Goal: Complete application form

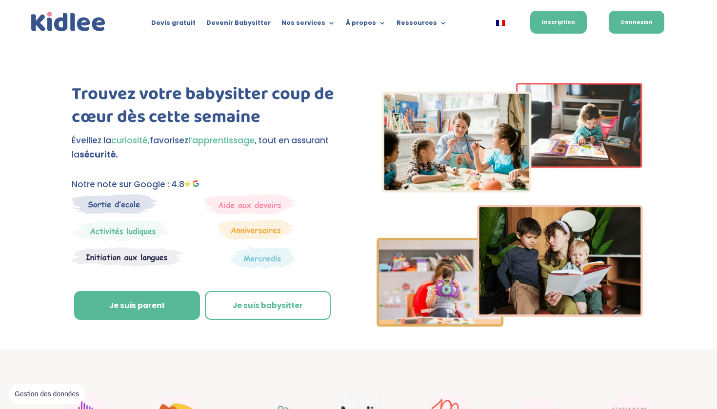
click at [638, 19] on link "Connexion" at bounding box center [636, 22] width 56 height 23
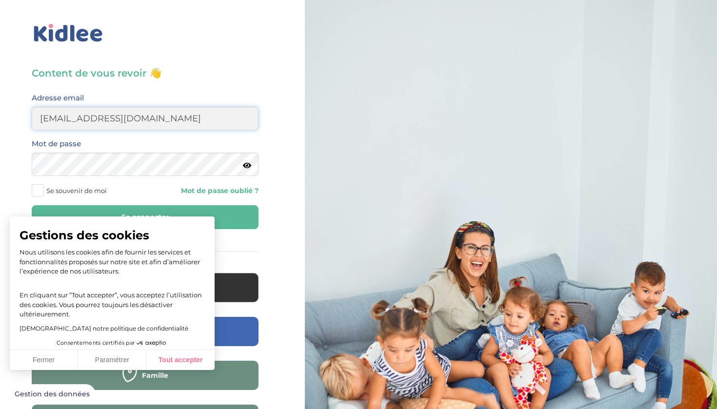
type input "32mirabellagabriel@gmail.com"
click at [195, 363] on button "Tout accepter" at bounding box center [180, 360] width 68 height 20
checkbox input "true"
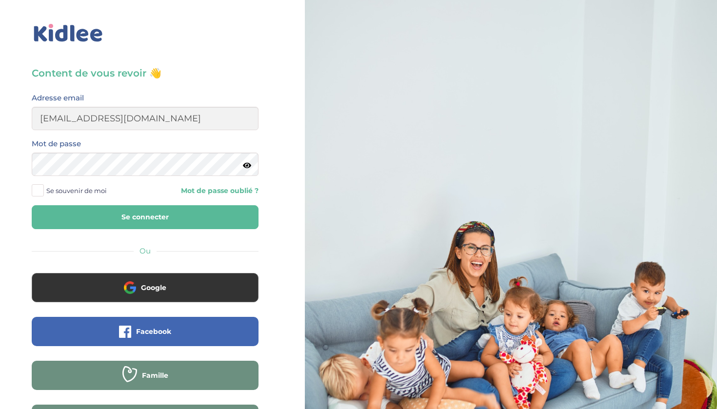
click at [43, 188] on span at bounding box center [38, 190] width 12 height 12
click at [0, 0] on input "Se souvenir de moi" at bounding box center [0, 0] width 0 height 0
click at [97, 209] on button "Se connecter" at bounding box center [145, 217] width 227 height 24
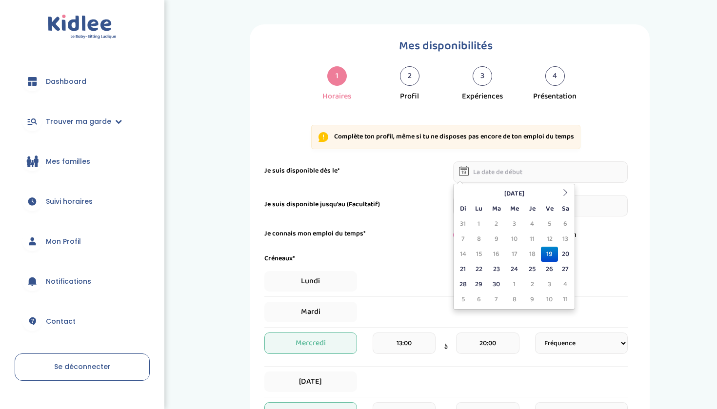
click at [499, 177] on input "text" at bounding box center [540, 171] width 175 height 21
click at [547, 255] on td "19" at bounding box center [549, 254] width 17 height 15
type input "19-09-2025"
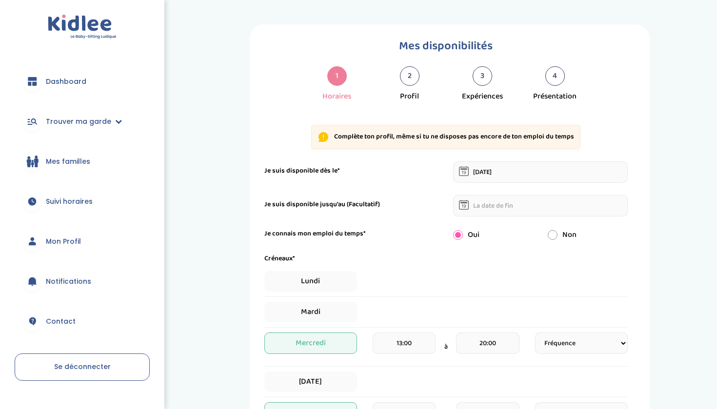
click at [517, 212] on input "text" at bounding box center [540, 205] width 175 height 21
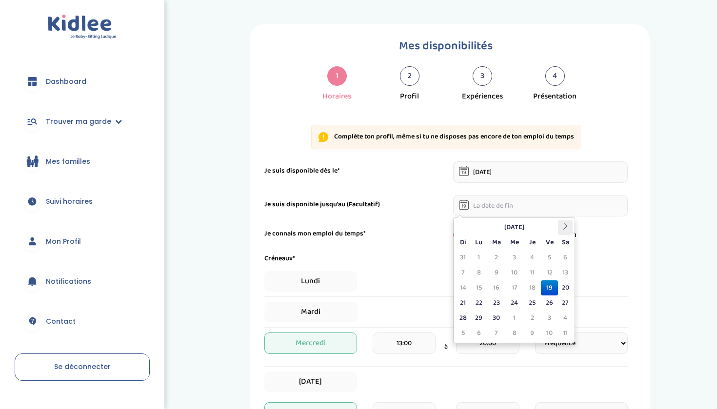
click at [562, 224] on icon at bounding box center [565, 226] width 7 height 7
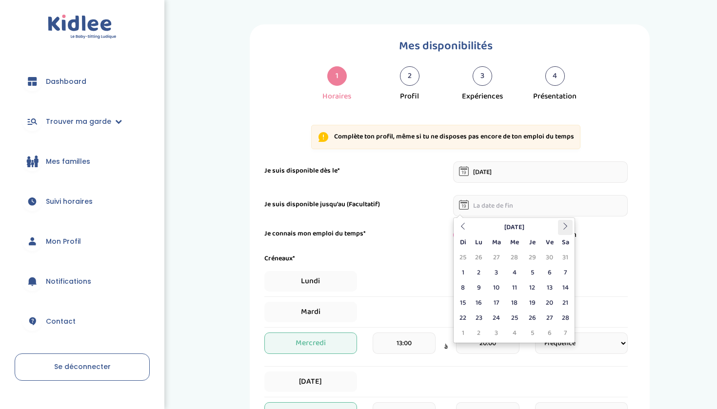
click at [562, 224] on icon at bounding box center [565, 226] width 7 height 7
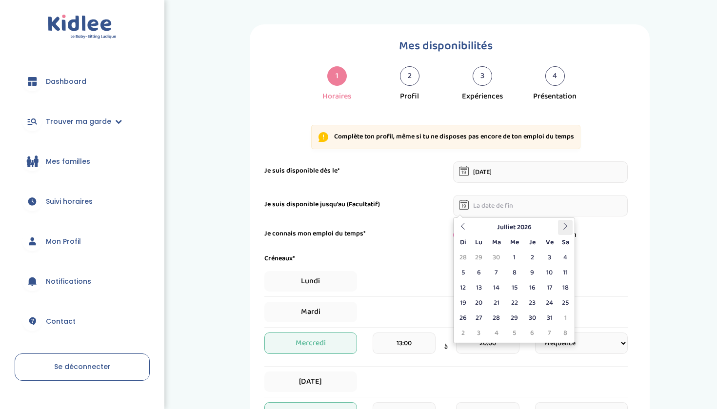
click at [562, 224] on icon at bounding box center [565, 226] width 7 height 7
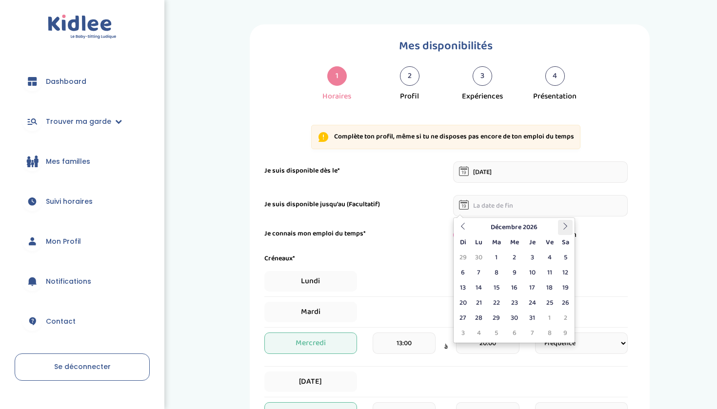
click at [562, 224] on icon at bounding box center [565, 226] width 7 height 7
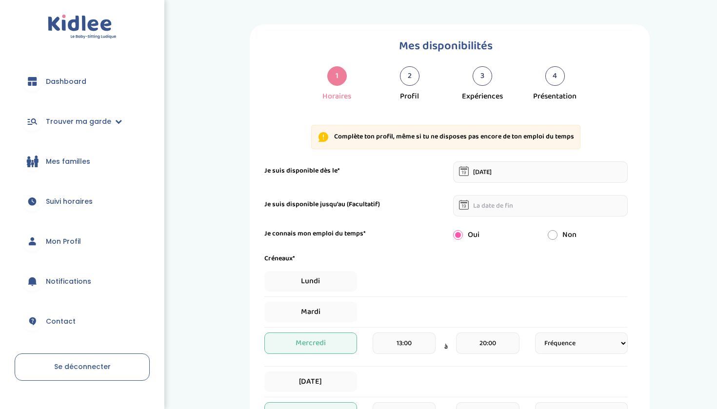
click at [433, 243] on form "Je suis disponible dès le* 19-09-2025 Je suis disponible jusqu'au (Facultatif) …" at bounding box center [445, 406] width 363 height 491
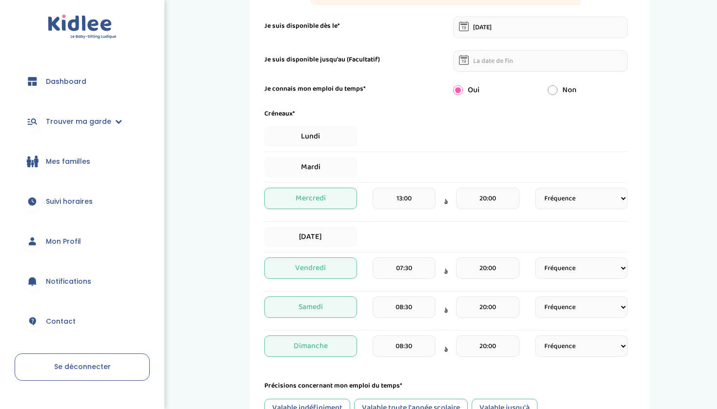
scroll to position [152, 0]
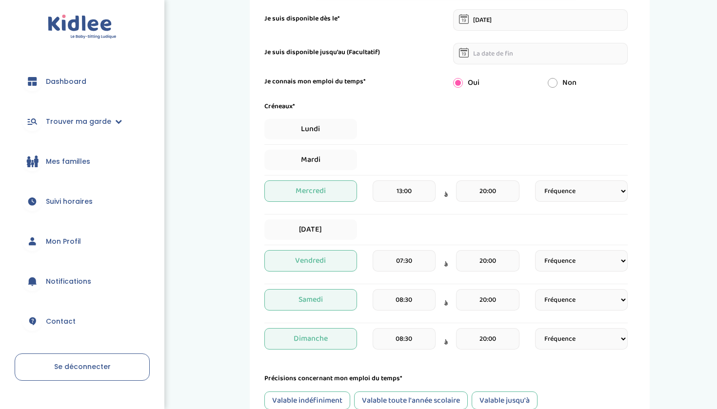
click at [423, 193] on input "13:00" at bounding box center [403, 190] width 63 height 21
type input "1"
type input "&"
type input "19:00"
click at [510, 226] on div "Jeudi" at bounding box center [445, 229] width 363 height 20
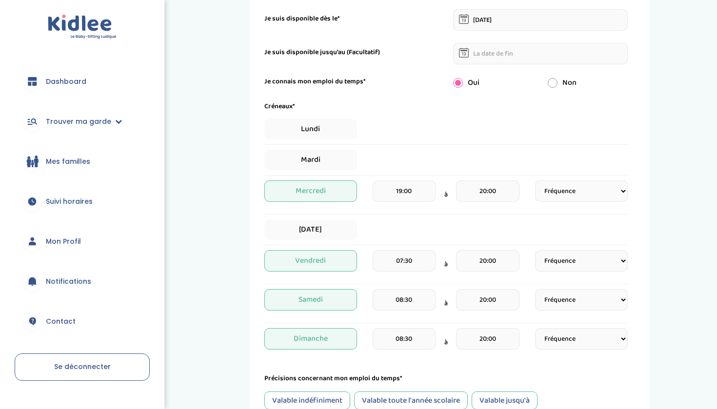
click at [492, 195] on input "20:00" at bounding box center [487, 190] width 63 height 21
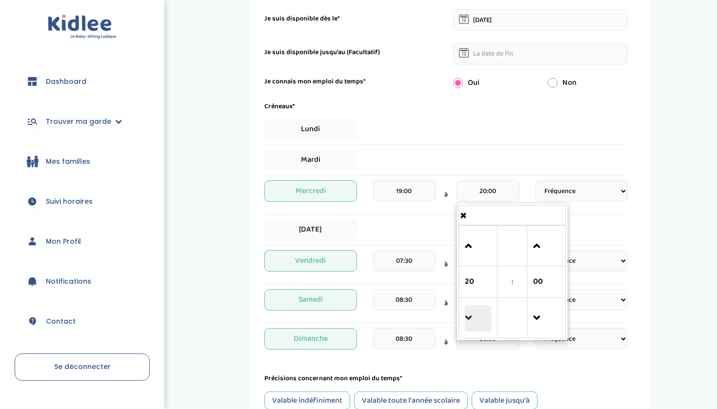
click at [473, 326] on span at bounding box center [478, 318] width 26 height 26
click at [468, 320] on span at bounding box center [478, 318] width 26 height 26
click at [475, 286] on span "20" at bounding box center [478, 282] width 26 height 26
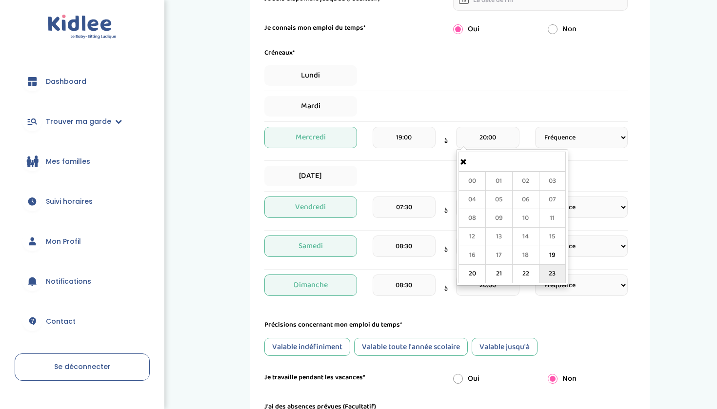
scroll to position [173, 0]
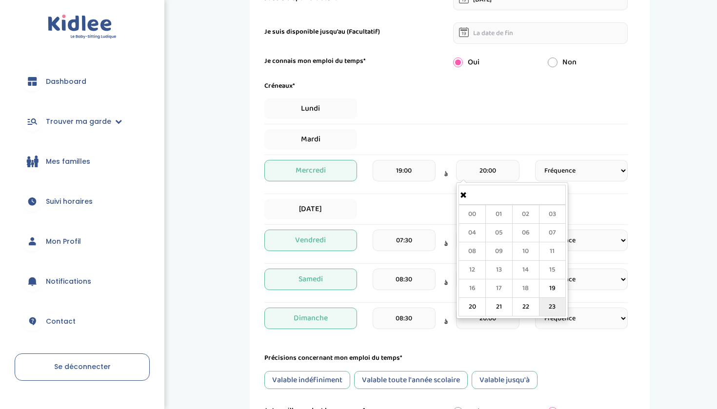
click at [551, 307] on td "23" at bounding box center [552, 307] width 27 height 19
type input "2"
type input "23:00"
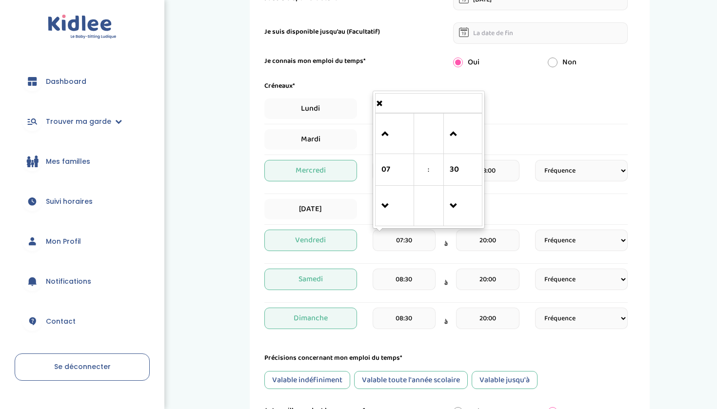
click at [408, 239] on input "07:30" at bounding box center [403, 240] width 63 height 21
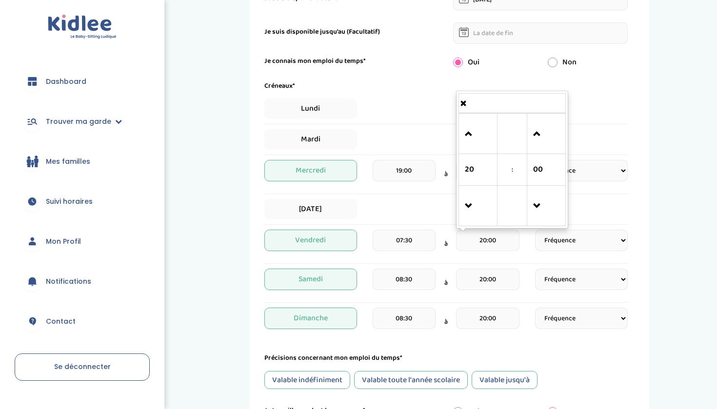
click at [506, 241] on input "20:00" at bounding box center [487, 240] width 63 height 21
type input "23:00"
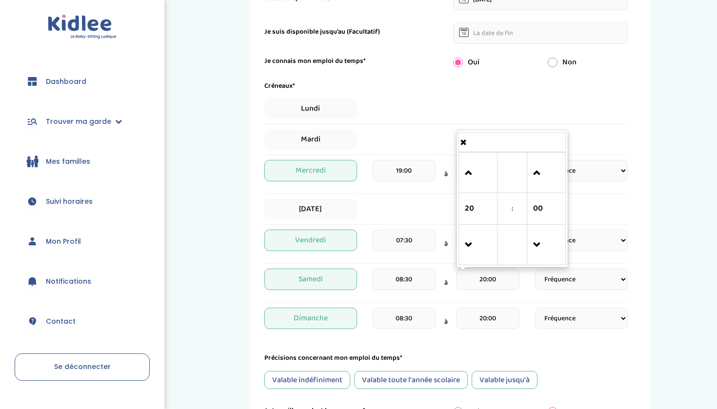
click at [486, 280] on input "20:00" at bounding box center [487, 279] width 63 height 21
click at [485, 278] on input "20:00" at bounding box center [487, 279] width 63 height 21
type input "23:00"
click at [464, 331] on div "20:00" at bounding box center [487, 322] width 63 height 29
click at [478, 321] on input "20:00" at bounding box center [487, 318] width 63 height 21
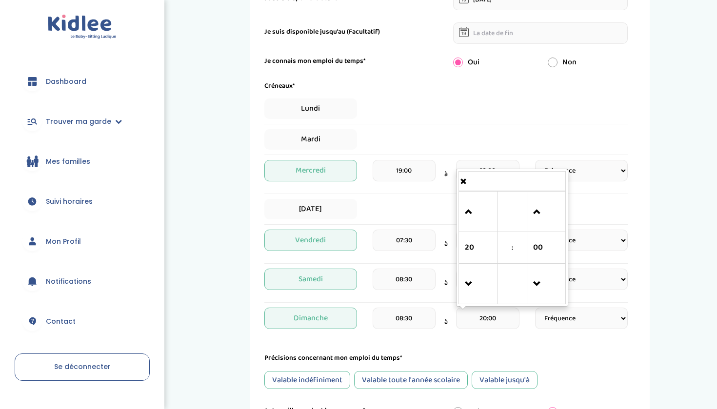
click at [486, 320] on input "20:00" at bounding box center [487, 318] width 63 height 21
type input "23:00"
click at [529, 347] on form "Je suis disponible dès le* 19-09-2025 Je suis disponible jusqu'au (Facultatif) …" at bounding box center [445, 234] width 363 height 491
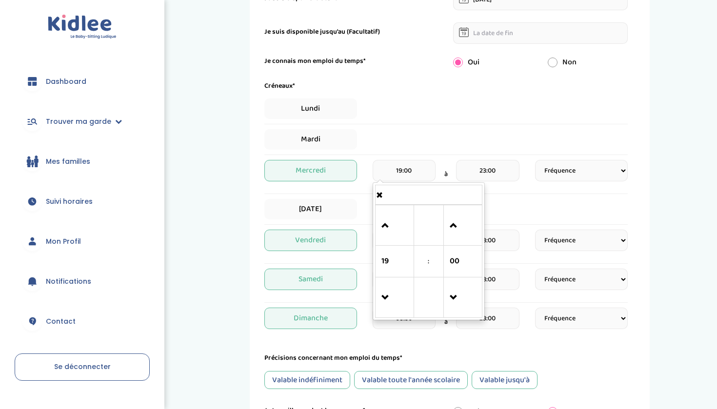
click at [413, 174] on input "19:00" at bounding box center [403, 170] width 63 height 21
type input "12:00"
click at [374, 212] on div "Jeudi" at bounding box center [445, 209] width 363 height 20
click at [421, 275] on input "08:30" at bounding box center [403, 279] width 63 height 21
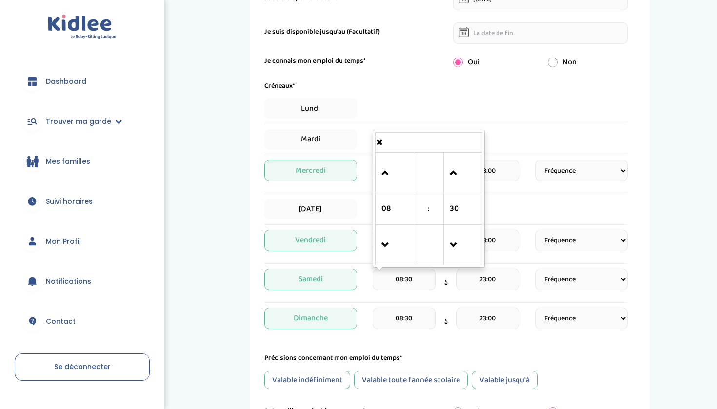
click at [541, 194] on div "Créneaux* Lundi Mardi Mercredi 12:00 à 23:00 Fréquence Toutes les semaines Tout…" at bounding box center [445, 208] width 363 height 255
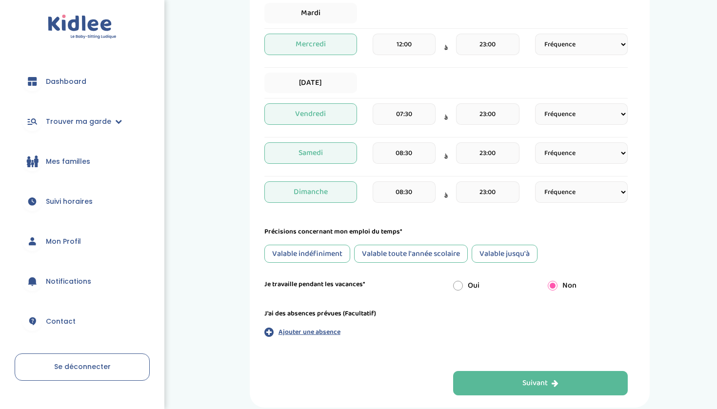
scroll to position [299, 0]
click at [458, 286] on input "radio" at bounding box center [458, 285] width 10 height 10
radio input "true"
radio input "false"
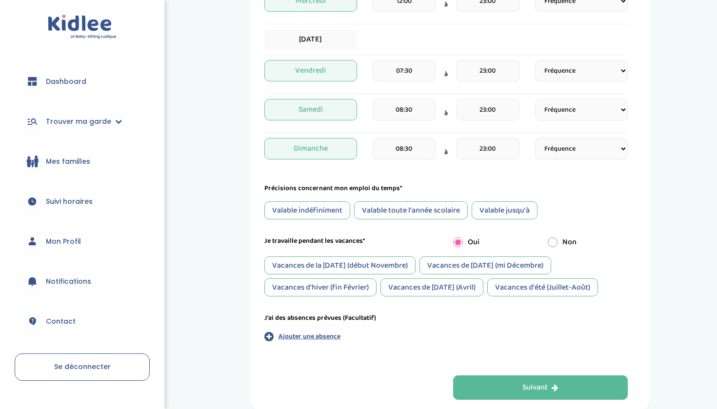
scroll to position [343, 0]
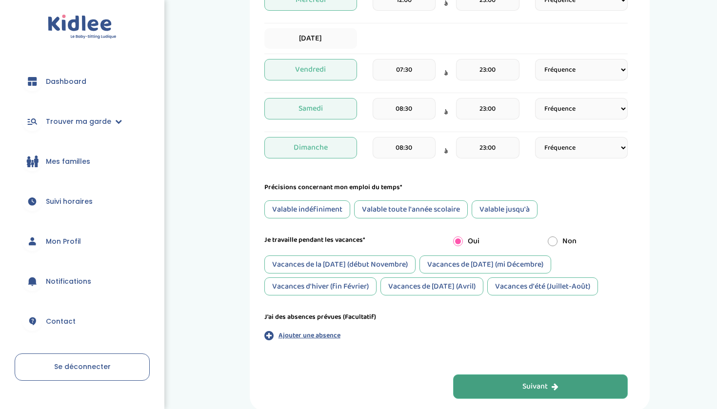
click at [513, 381] on button "Suivant" at bounding box center [540, 386] width 175 height 24
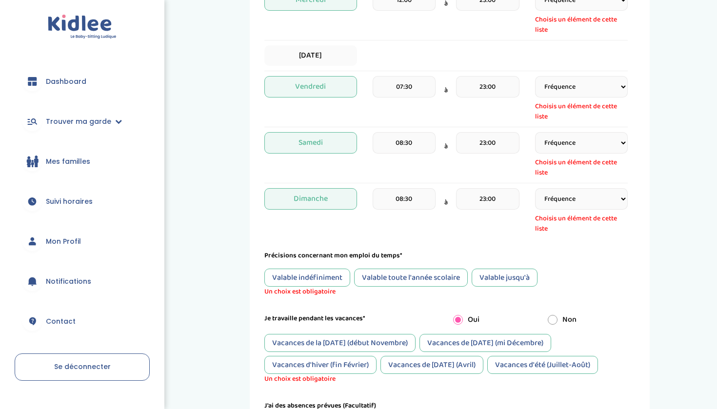
scroll to position [37, 0]
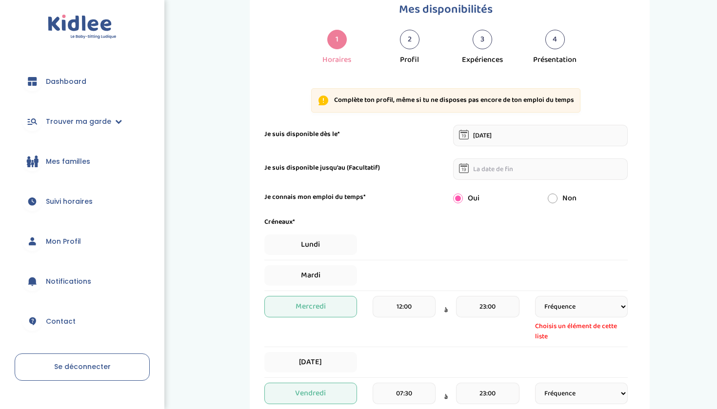
select select "1"
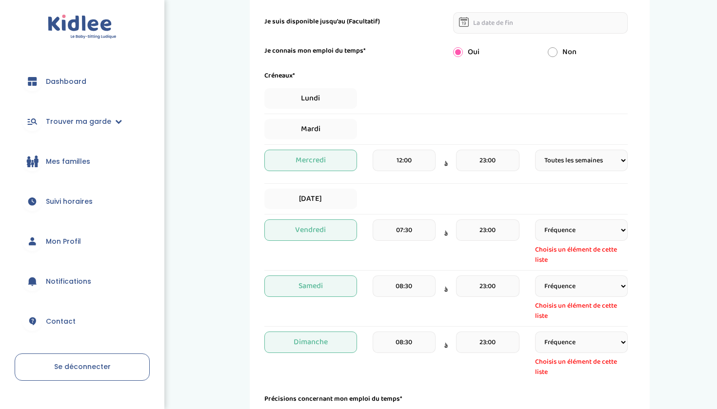
scroll to position [203, 0]
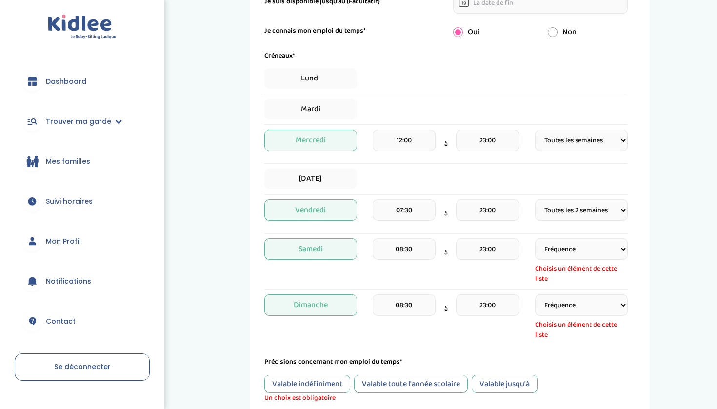
select select "1"
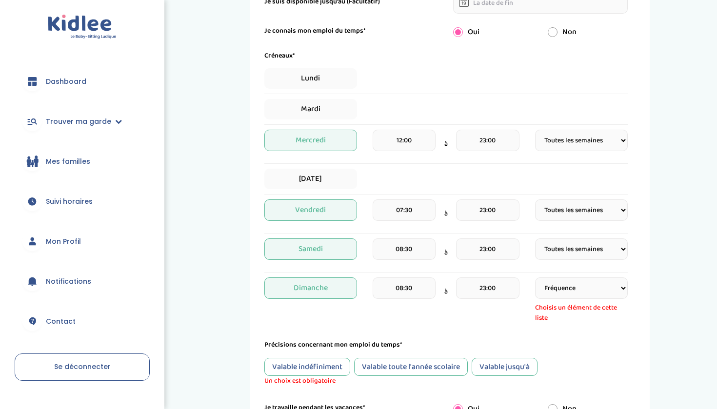
select select "1"
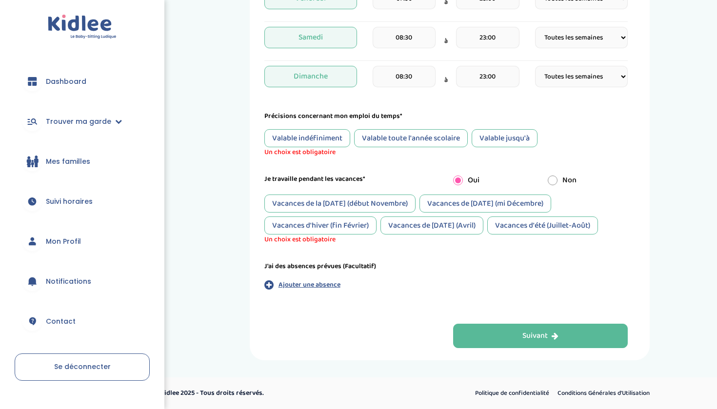
scroll to position [414, 0]
click at [385, 203] on div "Vacances de la Toussaint (début Novembre)" at bounding box center [339, 203] width 151 height 18
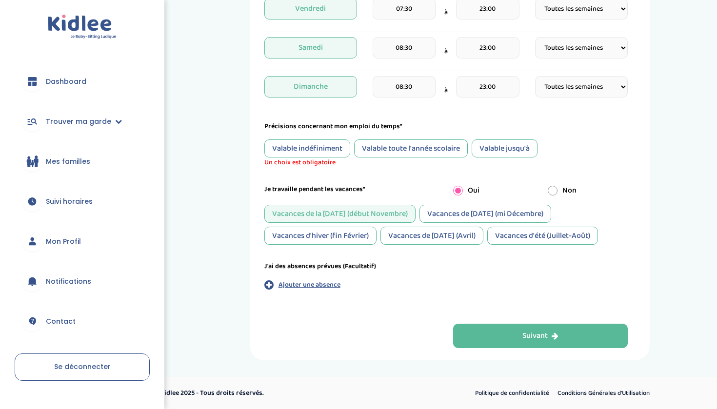
click at [358, 235] on div "Vacances d'hiver (fin Février)" at bounding box center [320, 236] width 112 height 18
click at [440, 241] on div "Vacances de Pâques (Avril)" at bounding box center [431, 236] width 103 height 18
click at [509, 239] on div "Vacances d'été (Juillet-Août)" at bounding box center [542, 236] width 111 height 18
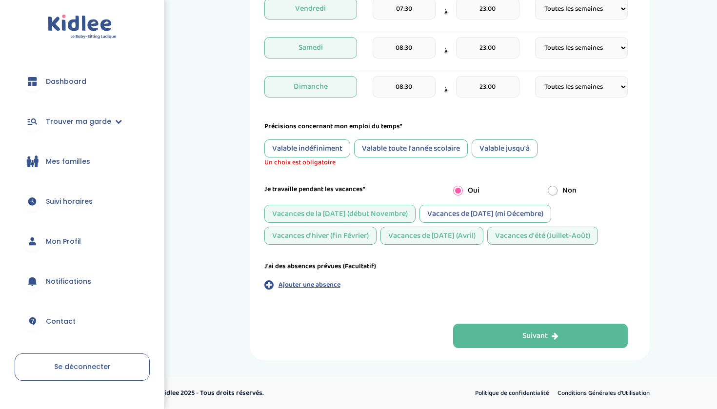
click at [495, 216] on div "Vacances de Noël (mi Décembre)" at bounding box center [485, 214] width 132 height 18
click at [425, 144] on div "Valable toute l'année scolaire" at bounding box center [411, 148] width 114 height 18
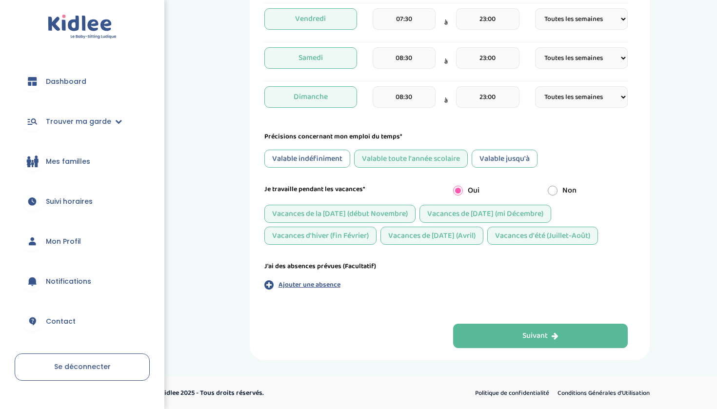
scroll to position [394, 0]
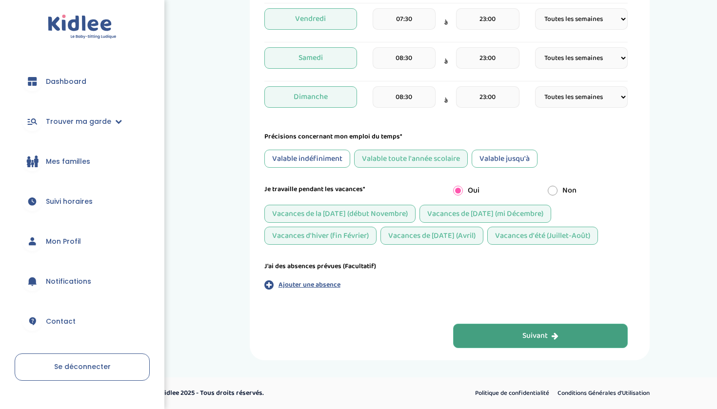
click at [513, 337] on button "Suivant" at bounding box center [540, 336] width 175 height 24
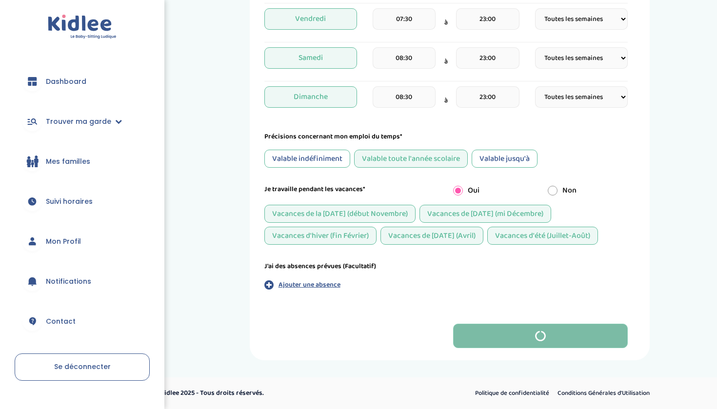
scroll to position [0, 0]
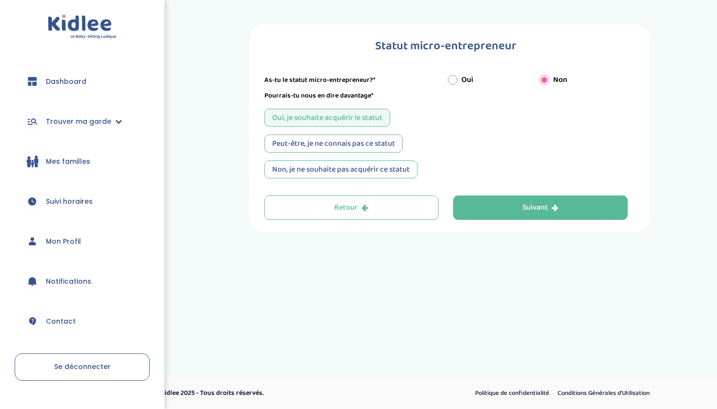
click at [381, 148] on div "Peut-être, je ne connais pas ce statut" at bounding box center [333, 144] width 138 height 18
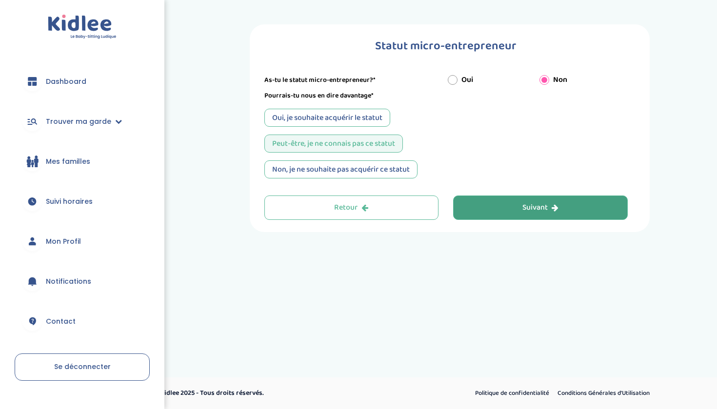
click at [489, 208] on button "Suivant" at bounding box center [540, 207] width 175 height 24
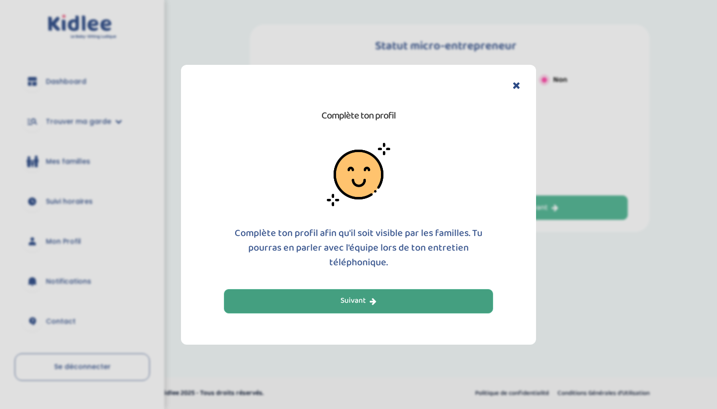
click at [421, 300] on button "Suivant" at bounding box center [358, 301] width 269 height 24
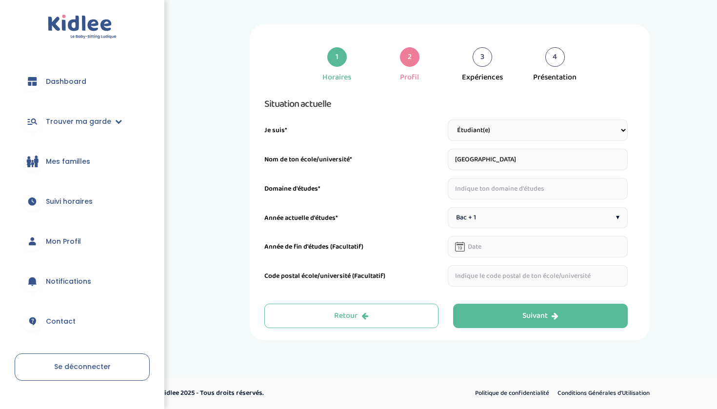
click at [493, 196] on input "text" at bounding box center [537, 188] width 180 height 21
type input "économie"
click at [557, 220] on div "Bac + 1 ▾" at bounding box center [537, 217] width 180 height 21
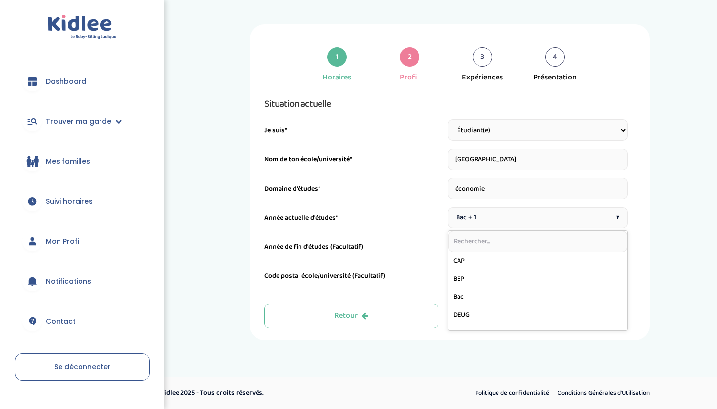
click at [424, 239] on div "Année de fin d'études (Facultatif)" at bounding box center [445, 246] width 363 height 21
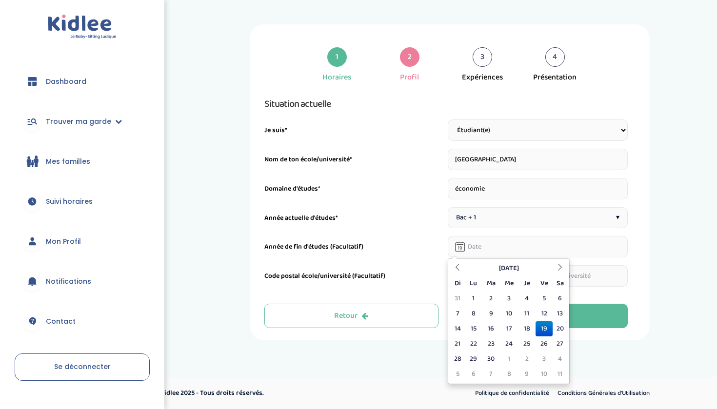
click at [493, 252] on input "text" at bounding box center [537, 246] width 180 height 21
click at [511, 267] on th "Septembre 2025" at bounding box center [509, 268] width 88 height 15
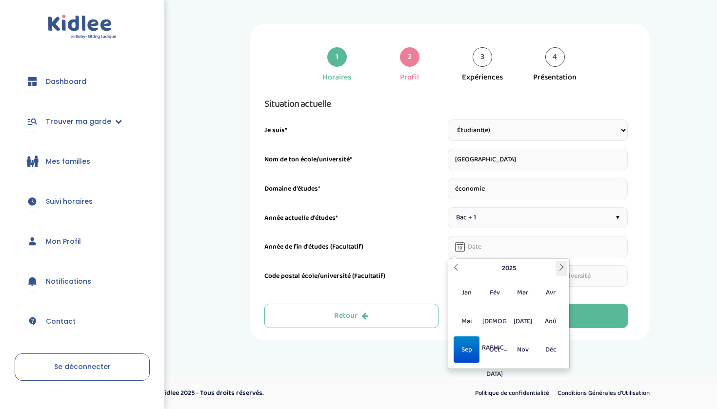
click at [558, 267] on icon at bounding box center [561, 267] width 7 height 7
click at [496, 322] on span "Jui" at bounding box center [495, 321] width 26 height 26
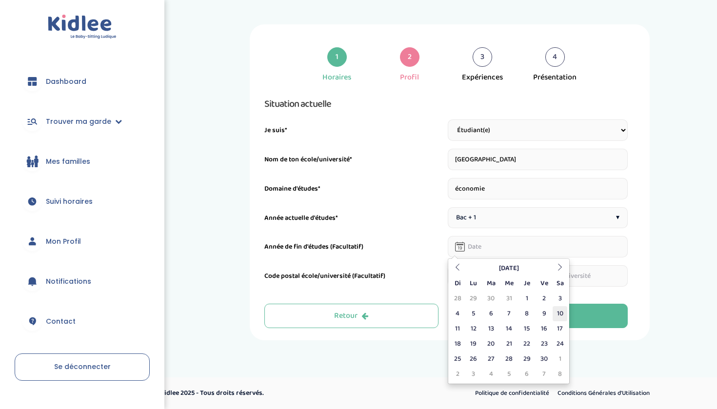
click at [554, 310] on td "10" at bounding box center [559, 313] width 15 height 15
type input "10-06-2028"
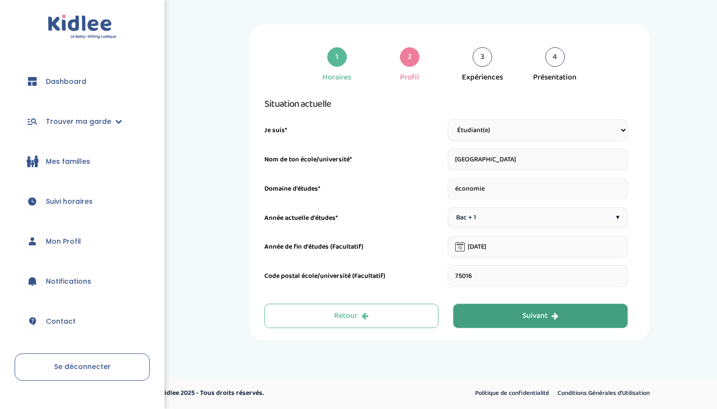
type input "75016"
click at [588, 306] on button "Suivant" at bounding box center [540, 316] width 175 height 24
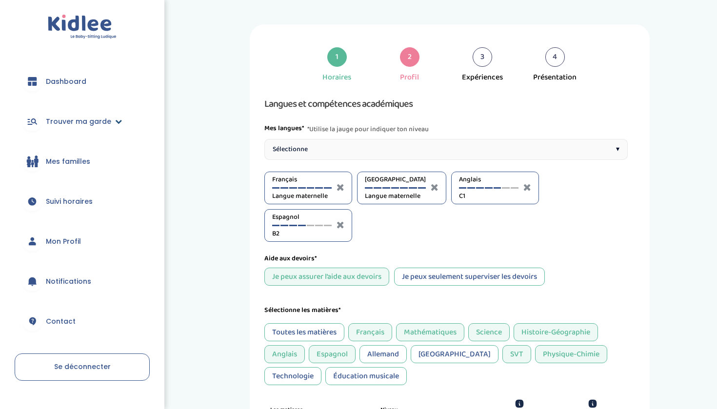
click at [101, 121] on span "Trouver ma garde" at bounding box center [78, 122] width 65 height 10
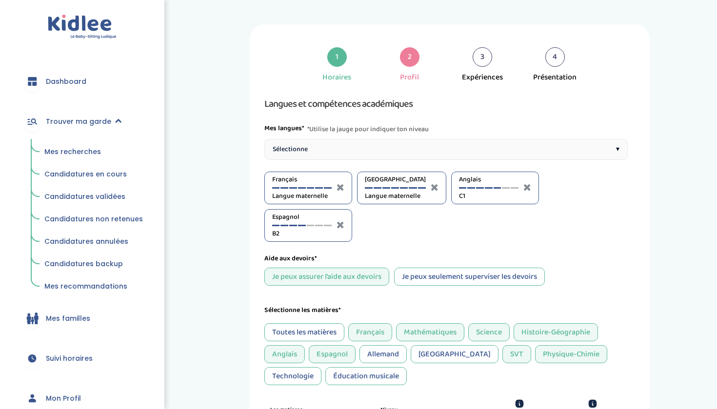
click at [72, 150] on span "Mes recherches" at bounding box center [72, 152] width 57 height 10
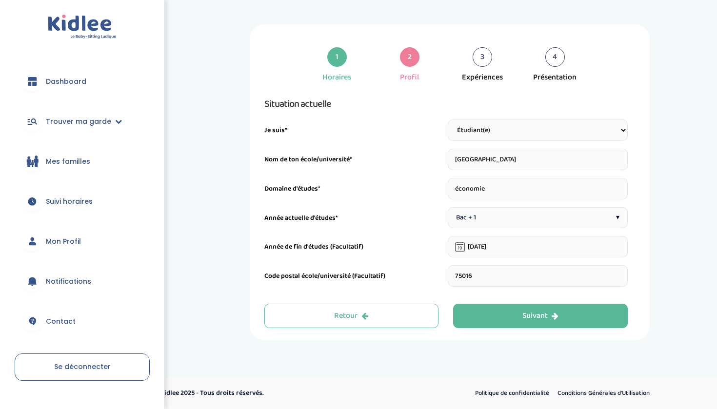
select select "4eme"
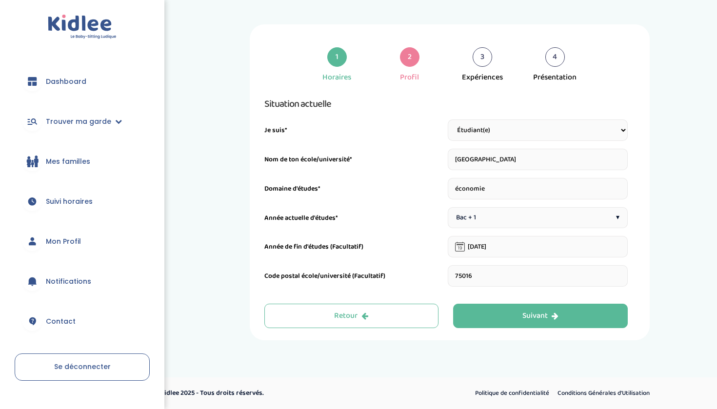
select select "4eme"
click at [514, 324] on button "Suivant" at bounding box center [540, 316] width 175 height 24
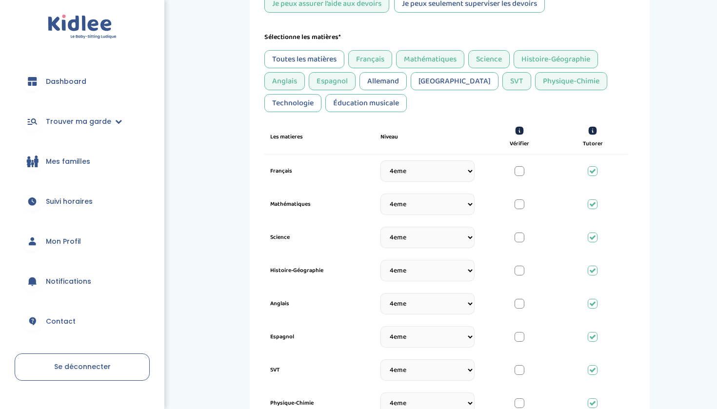
scroll to position [277, 0]
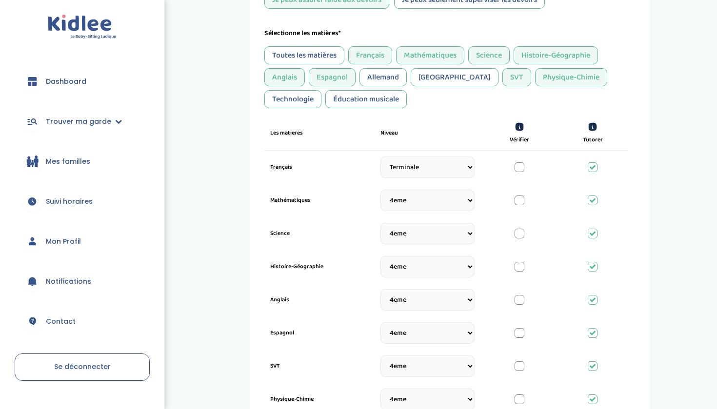
select select "Prémière"
select select "Terminale"
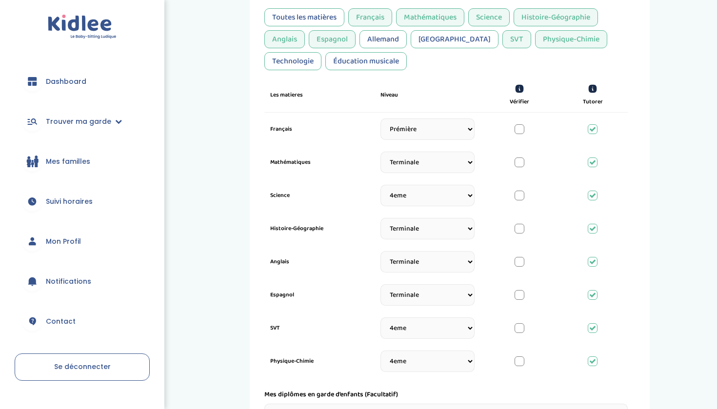
scroll to position [314, 0]
click at [520, 133] on div at bounding box center [519, 130] width 10 height 10
click at [592, 130] on div at bounding box center [592, 130] width 10 height 10
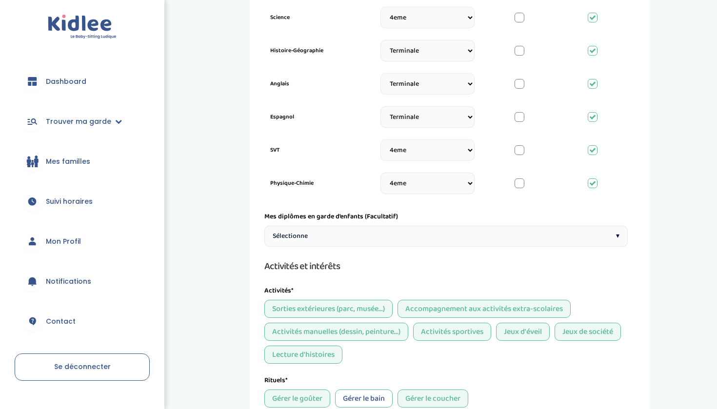
scroll to position [494, 0]
click at [499, 236] on div "Sélectionne ▾" at bounding box center [445, 235] width 363 height 21
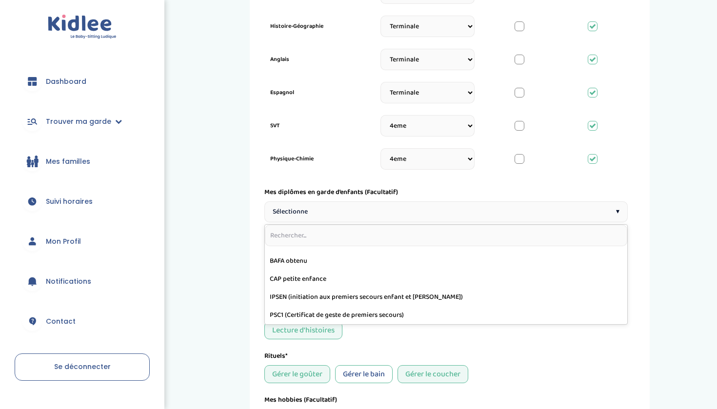
scroll to position [518, 0]
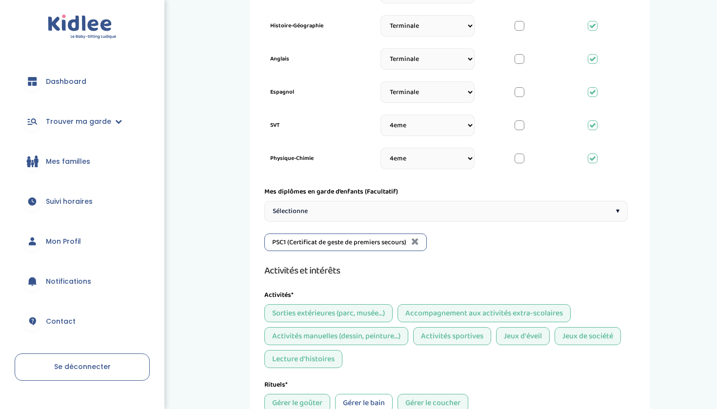
click at [417, 222] on div "Langues et compétences académiques Mes langues* *Utilise la jauge pour indiquer…" at bounding box center [445, 89] width 363 height 1023
click at [430, 214] on div "Sélectionne ▾" at bounding box center [445, 211] width 363 height 21
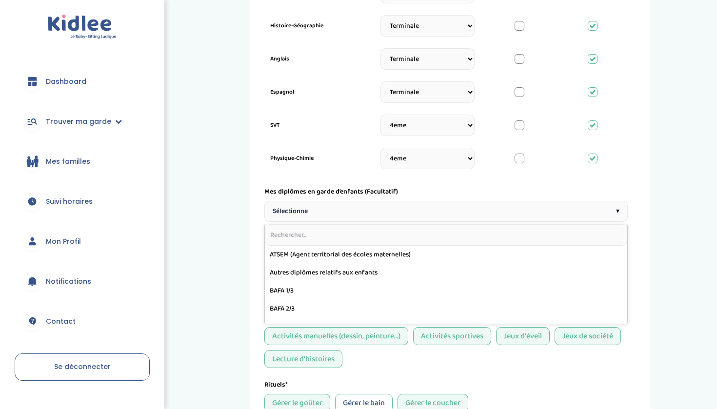
click at [641, 280] on div "1 Horaires 2 Profil 3 Expériences 4 Présentation Indique nous ta situation admi…" at bounding box center [450, 81] width 400 height 1148
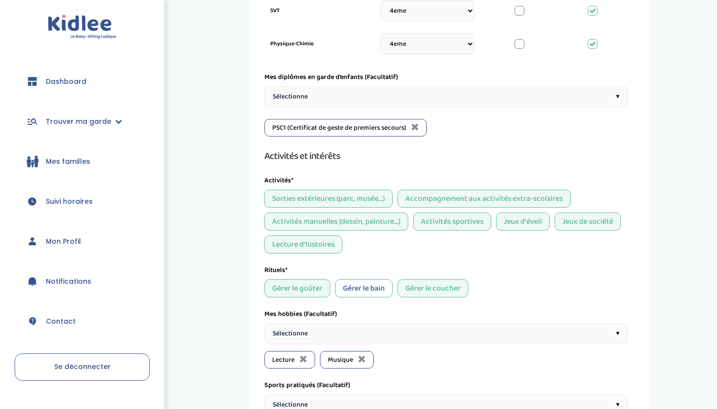
scroll to position [638, 0]
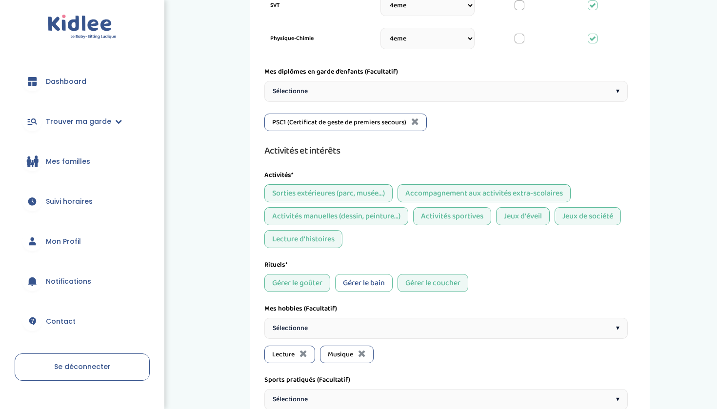
click at [365, 195] on div "Sorties extérieures (parc, musée...)" at bounding box center [328, 193] width 128 height 18
click at [349, 275] on div "Gérer le bain" at bounding box center [364, 283] width 58 height 18
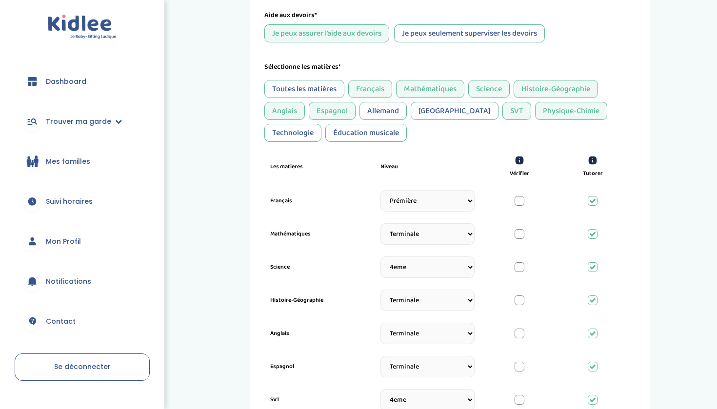
scroll to position [243, 0]
click at [426, 114] on div "Italien" at bounding box center [454, 111] width 88 height 18
click at [321, 124] on div "Technologie" at bounding box center [292, 133] width 57 height 18
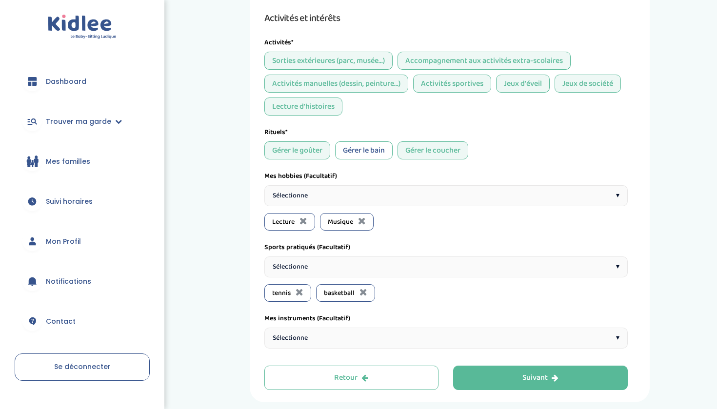
scroll to position [838, 0]
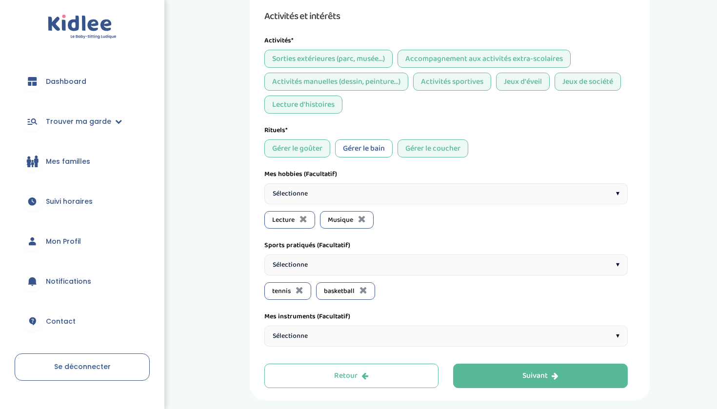
click at [418, 194] on div "Sélectionne ▾" at bounding box center [445, 193] width 363 height 21
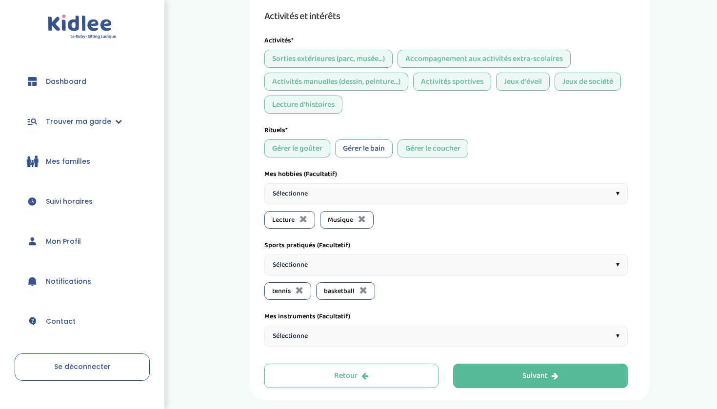
click at [426, 266] on div "Sélectionne ▾" at bounding box center [445, 264] width 363 height 21
click at [392, 270] on div "Sélectionne ▾" at bounding box center [445, 264] width 363 height 21
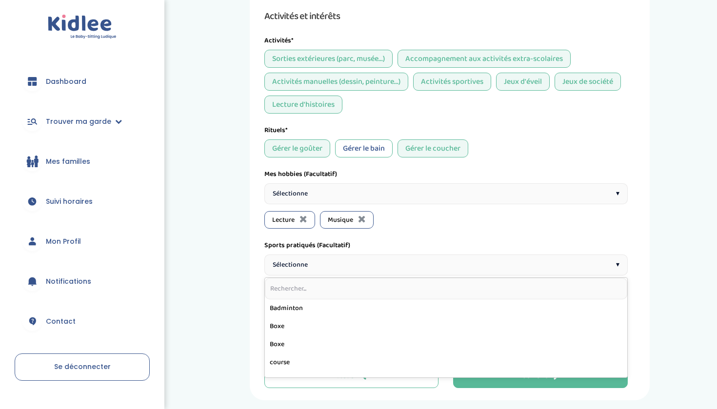
click at [380, 287] on input "text" at bounding box center [446, 288] width 362 height 21
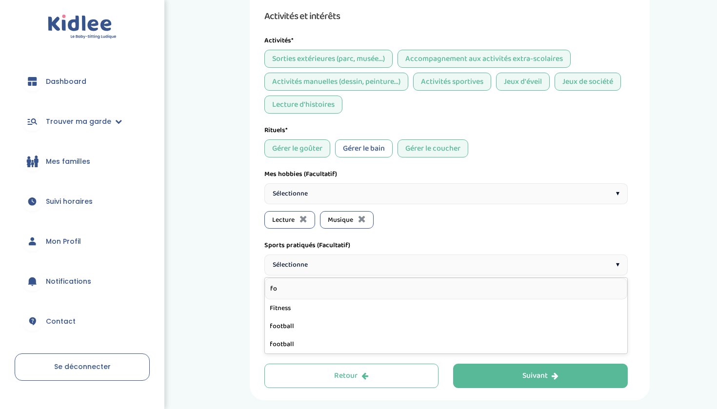
type input "foo"
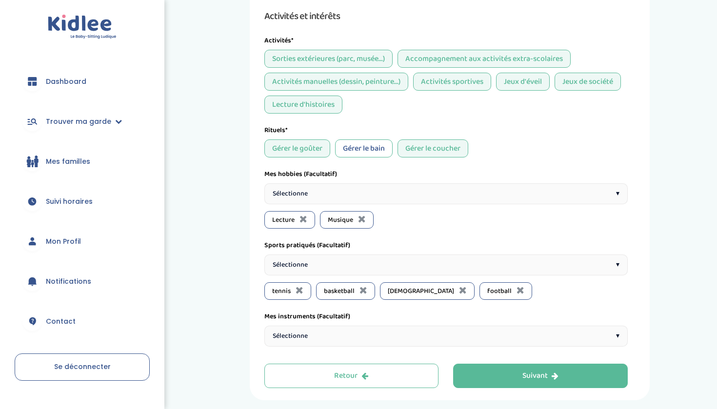
click at [372, 268] on div "Sélectionne ▾" at bounding box center [445, 264] width 363 height 21
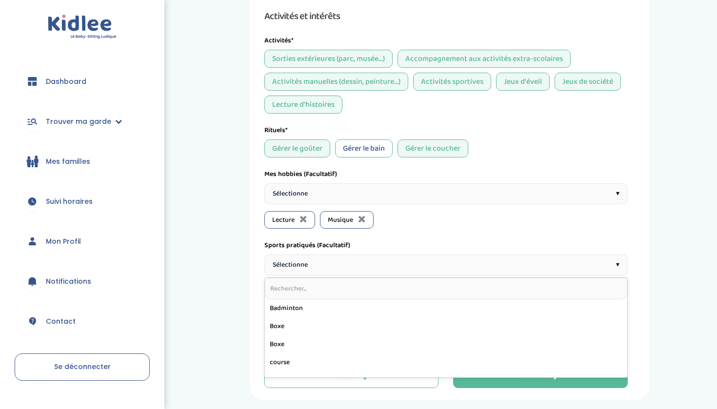
click at [368, 285] on input "text" at bounding box center [446, 288] width 362 height 21
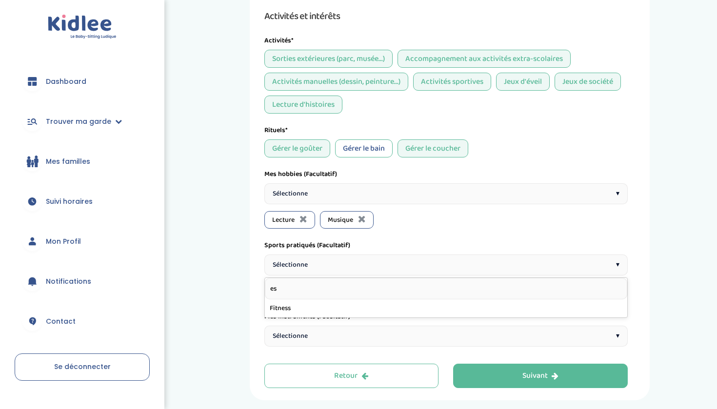
type input "e"
type input "m"
type input "fi"
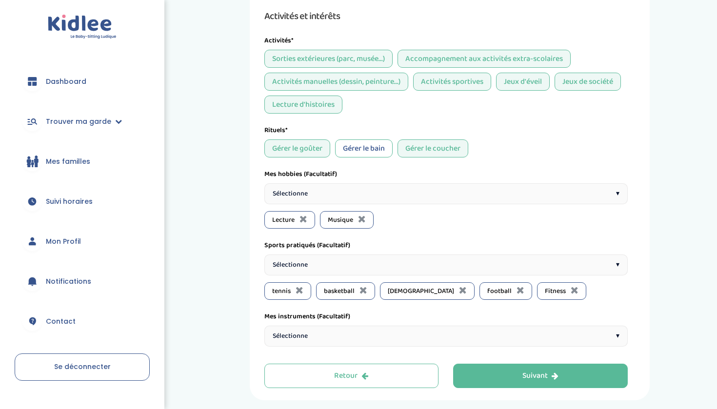
click at [356, 269] on div "Sélectionne ▾" at bounding box center [445, 264] width 363 height 21
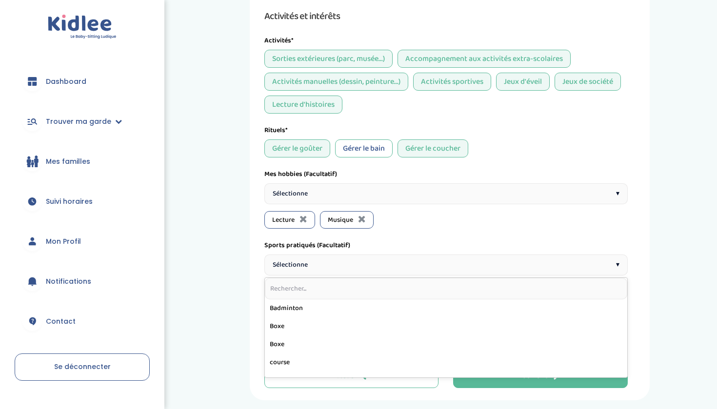
click at [398, 278] on input "text" at bounding box center [446, 288] width 362 height 21
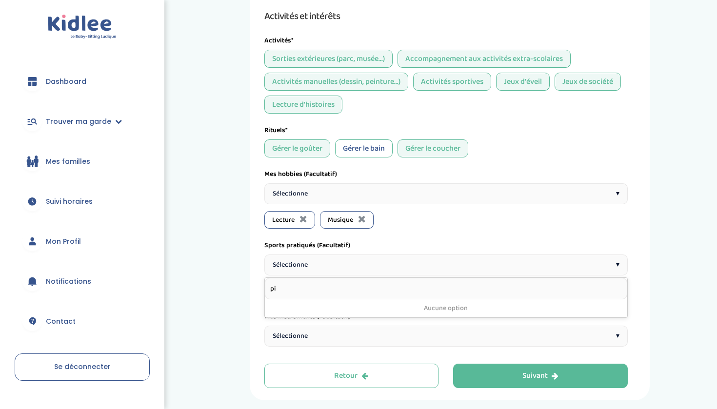
type input "p"
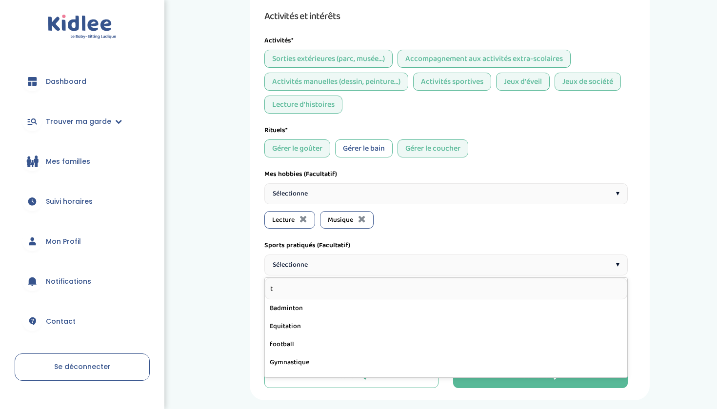
type input "te"
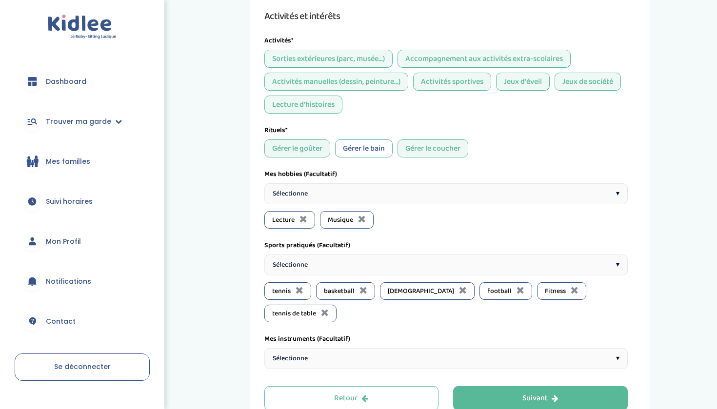
click at [417, 355] on div "Sélectionne ▾" at bounding box center [445, 358] width 363 height 21
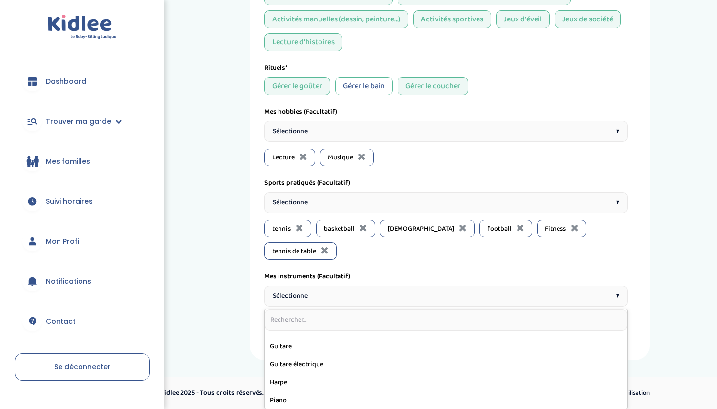
scroll to position [103, 0]
click at [401, 315] on input "text" at bounding box center [446, 319] width 362 height 21
type input "vio"
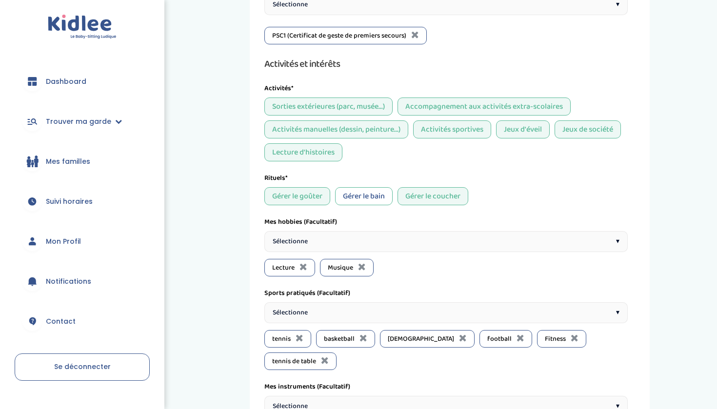
scroll to position [790, 0]
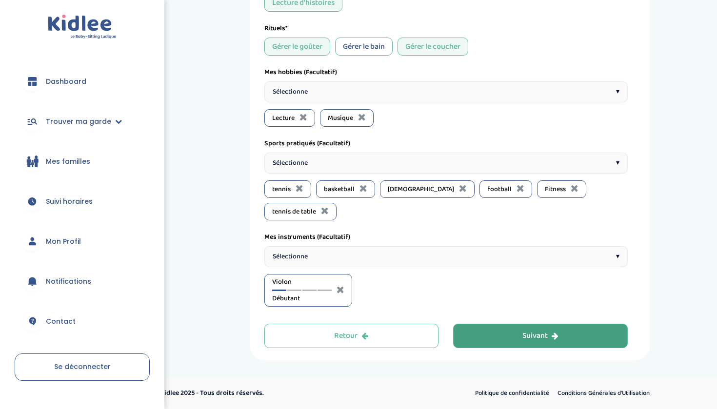
click at [475, 339] on button "Suivant" at bounding box center [540, 336] width 175 height 24
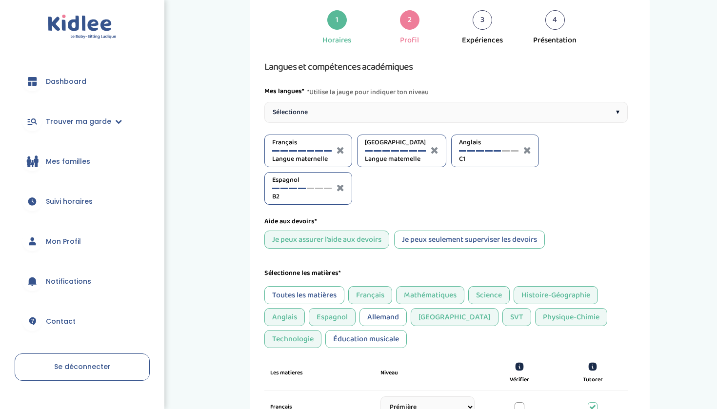
scroll to position [37, 0]
click at [427, 114] on div "Sélectionne ▾" at bounding box center [445, 112] width 363 height 21
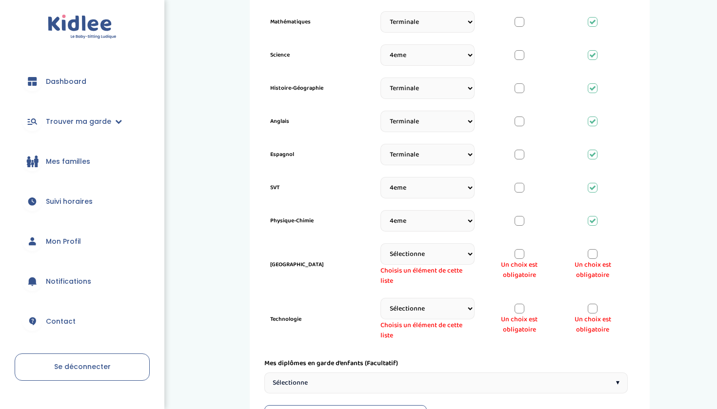
scroll to position [452, 0]
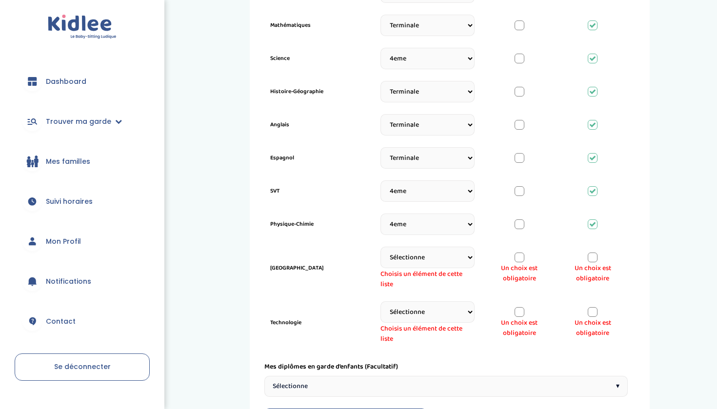
select select "Terminale"
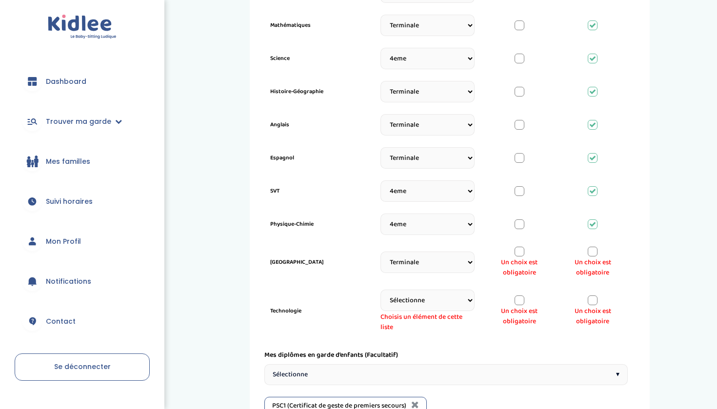
select select "Seconde"
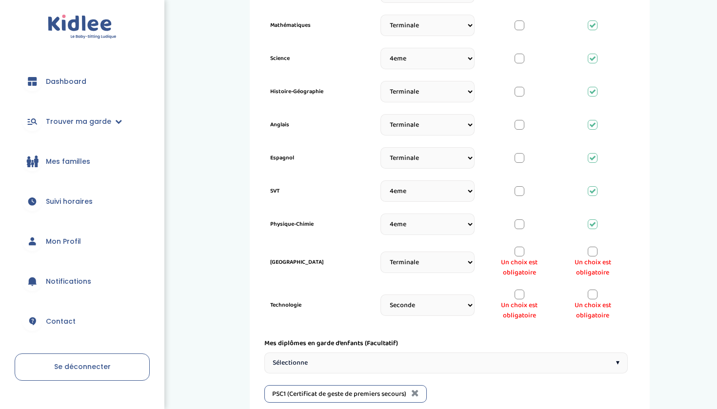
click at [592, 299] on div at bounding box center [592, 295] width 10 height 10
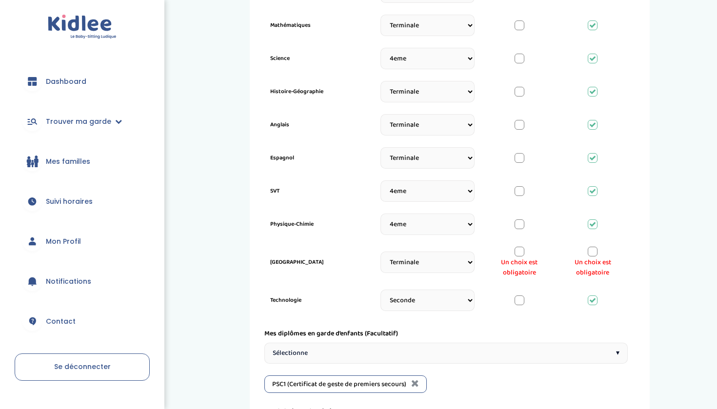
click at [592, 263] on span "Un choix est obligatoire" at bounding box center [593, 267] width 58 height 20
click at [592, 256] on div at bounding box center [592, 252] width 10 height 10
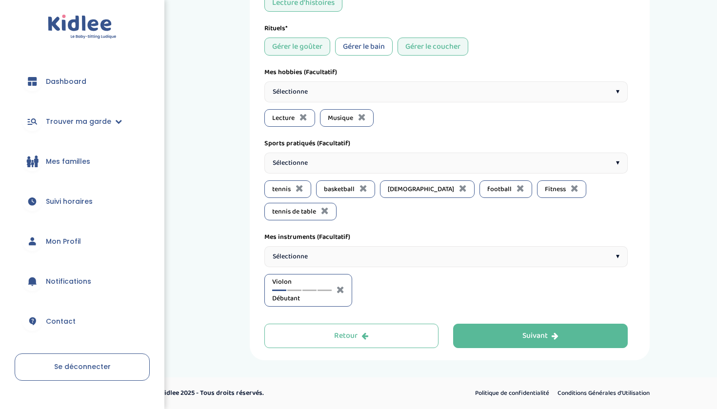
scroll to position [940, 0]
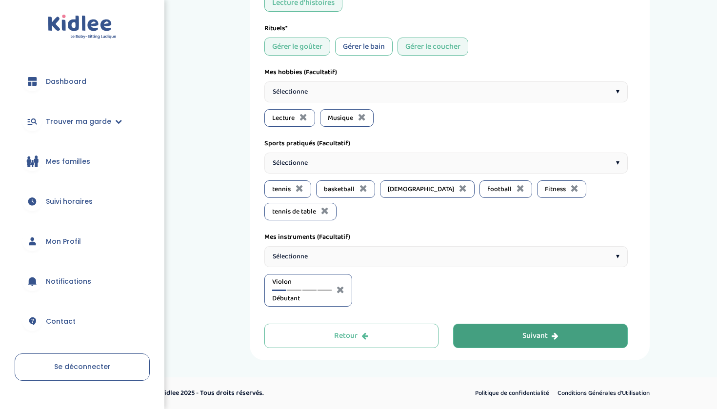
click at [565, 329] on button "Suivant" at bounding box center [540, 336] width 175 height 24
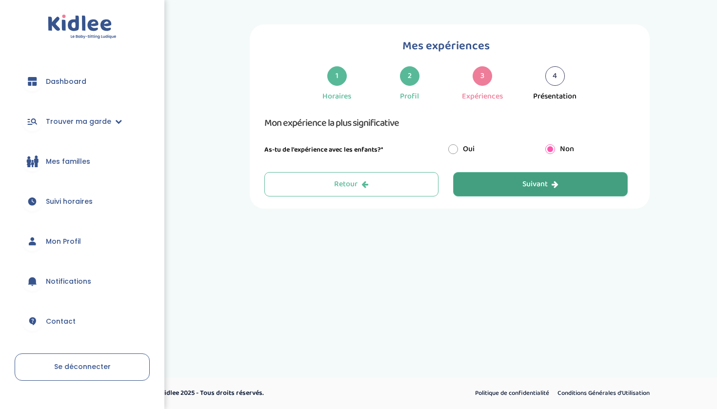
scroll to position [0, 0]
click at [546, 190] on button "Suivant" at bounding box center [540, 184] width 175 height 24
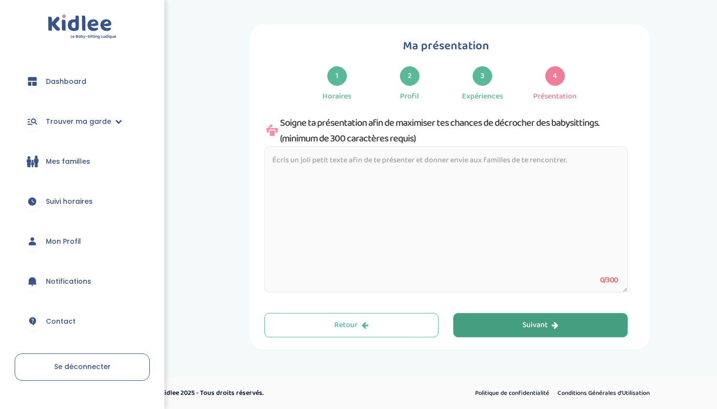
click at [230, 169] on div "Ma présentation 1 Horaires 2 Profil 3 Expériences 4 Présentation Indique nous t…" at bounding box center [449, 186] width 520 height 325
